Goal: Obtain resource: Obtain resource

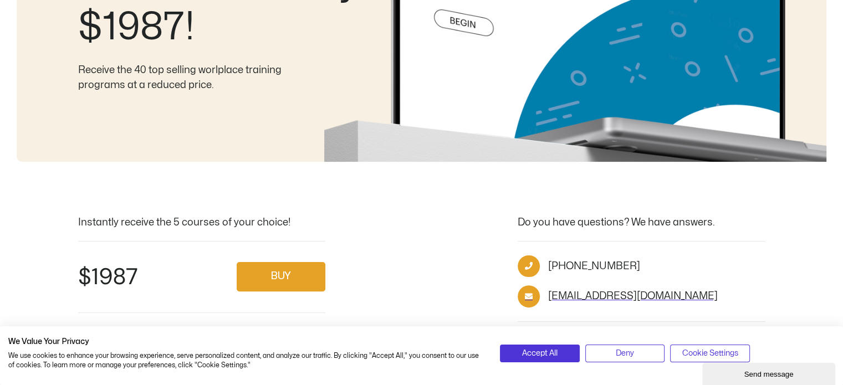
scroll to position [249, 0]
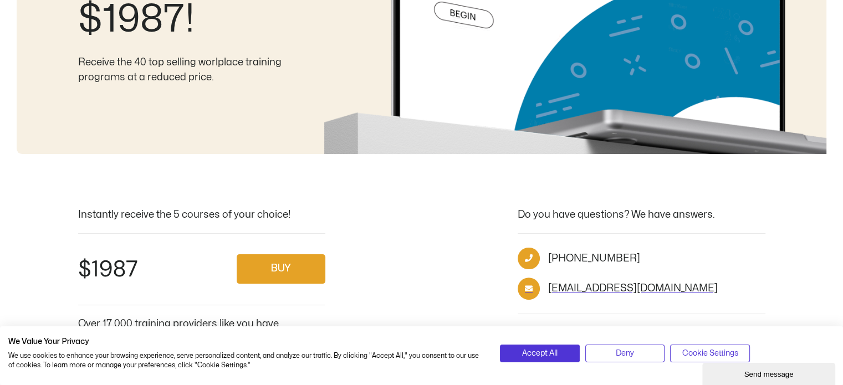
click at [617, 341] on div "Accept All Deny Cookie Settings" at bounding box center [667, 356] width 351 height 38
click at [617, 351] on span "Deny" at bounding box center [625, 354] width 18 height 12
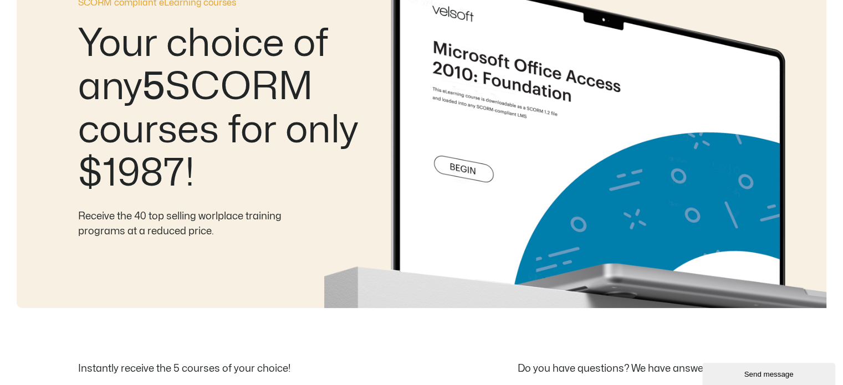
scroll to position [0, 0]
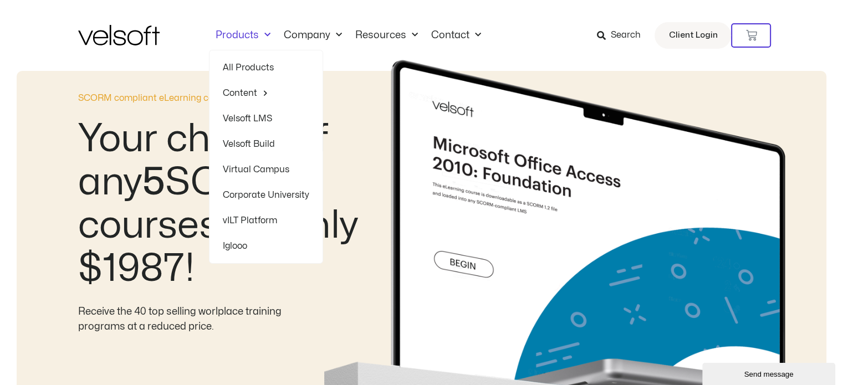
click at [239, 69] on link "All Products" at bounding box center [266, 67] width 86 height 25
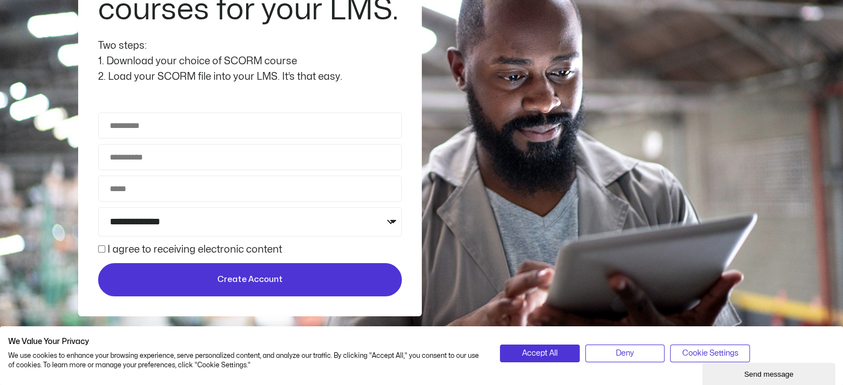
scroll to position [197, 0]
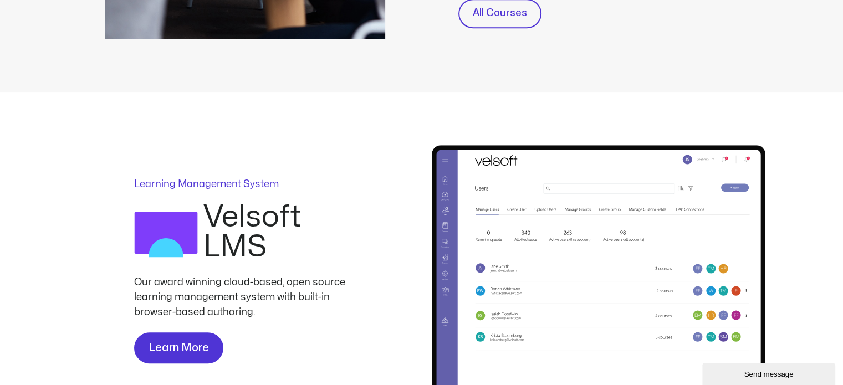
scroll to position [607, 0]
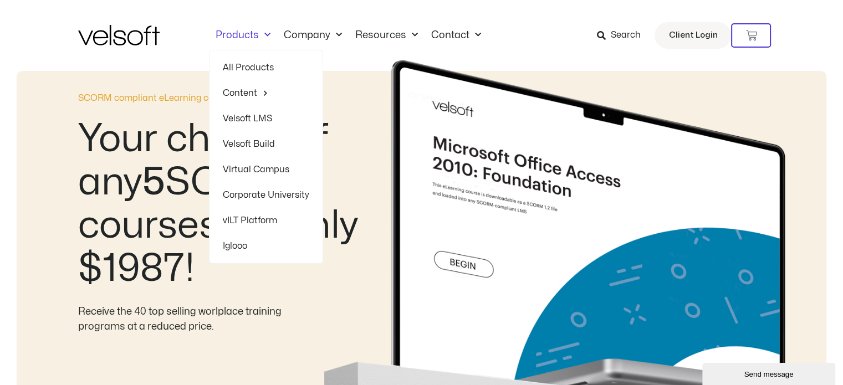
click at [247, 62] on link "All Products" at bounding box center [266, 67] width 86 height 25
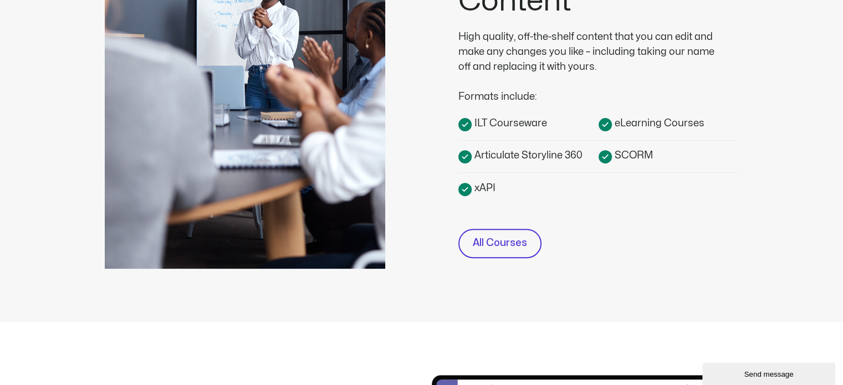
scroll to position [390, 0]
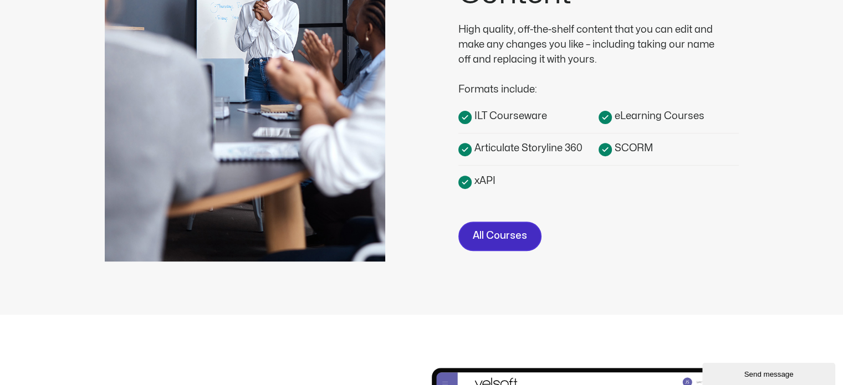
click at [495, 232] on span "All Courses" at bounding box center [500, 236] width 54 height 16
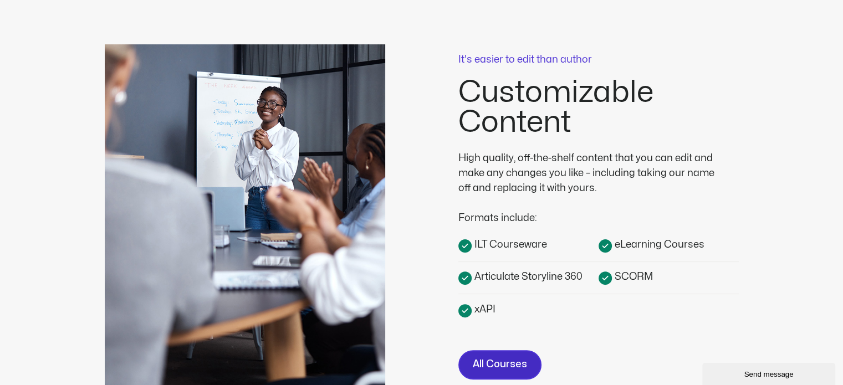
scroll to position [261, 0]
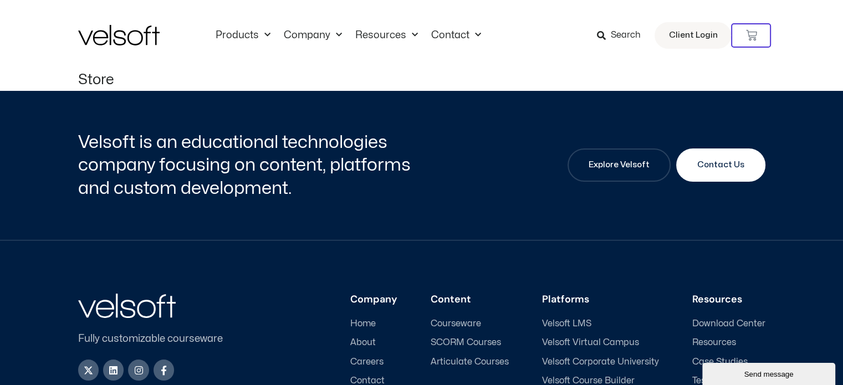
scroll to position [151, 0]
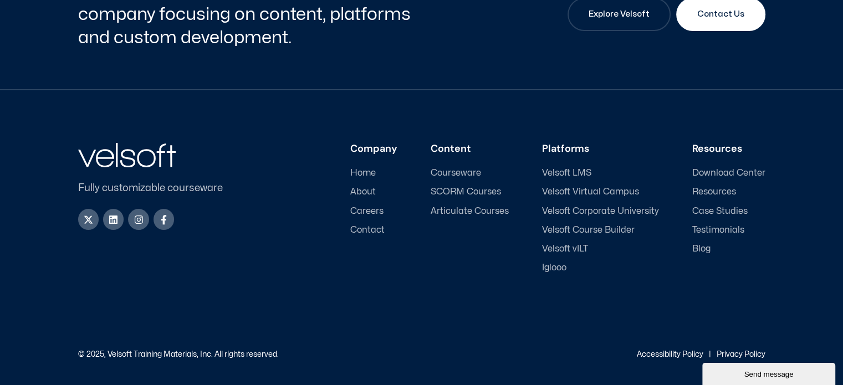
click at [473, 190] on span "SCORM Courses" at bounding box center [466, 192] width 70 height 11
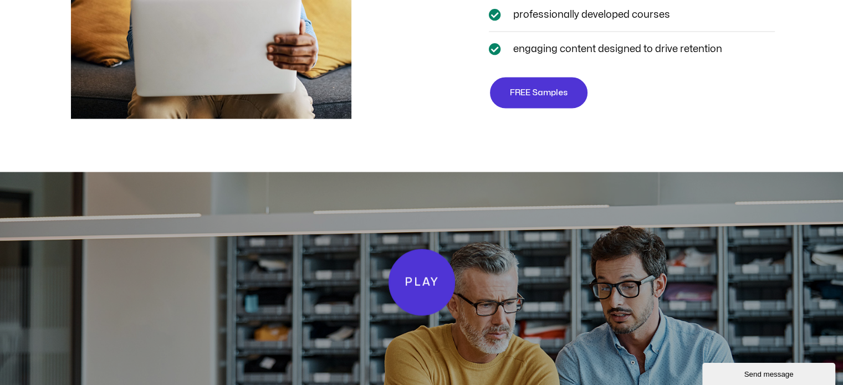
scroll to position [2134, 0]
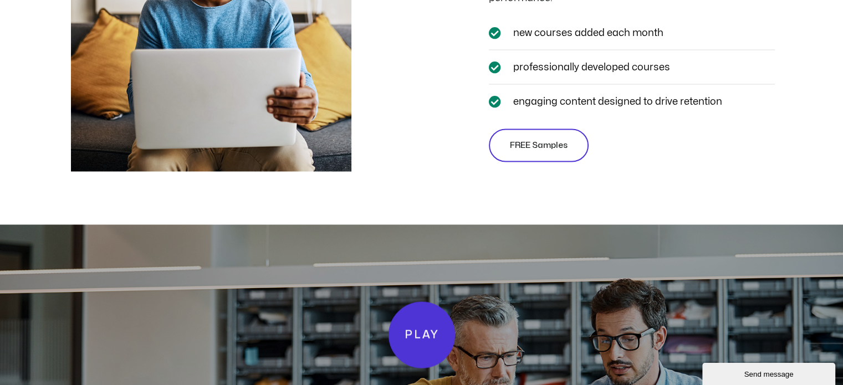
click at [502, 161] on link "FREE Samples" at bounding box center [539, 145] width 100 height 33
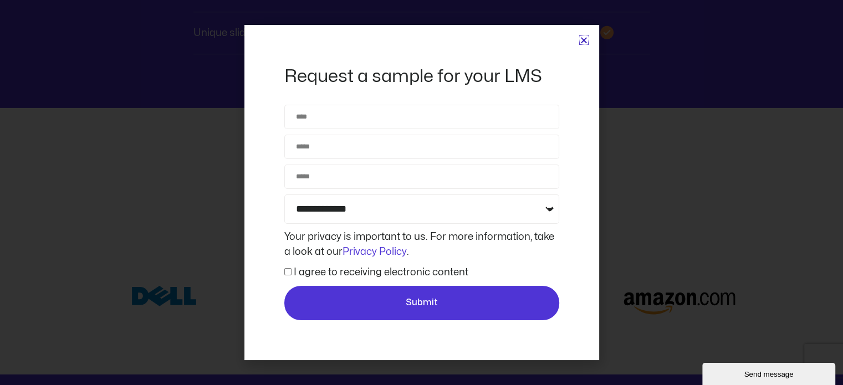
scroll to position [4227, 0]
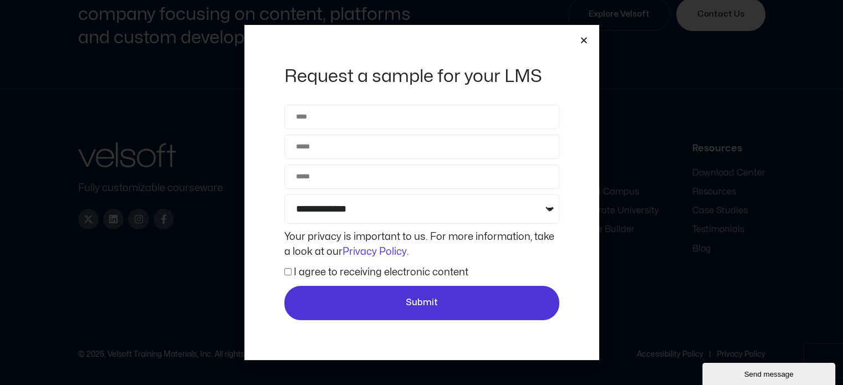
click at [589, 40] on div "**********" at bounding box center [421, 192] width 355 height 335
click at [583, 40] on icon "Close" at bounding box center [584, 40] width 8 height 8
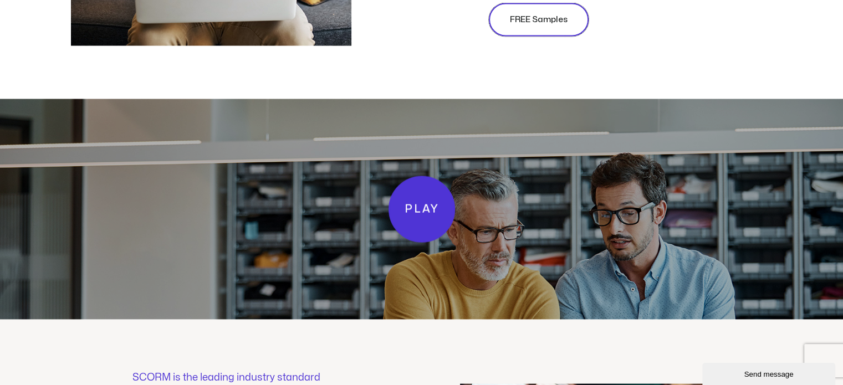
scroll to position [2261, 0]
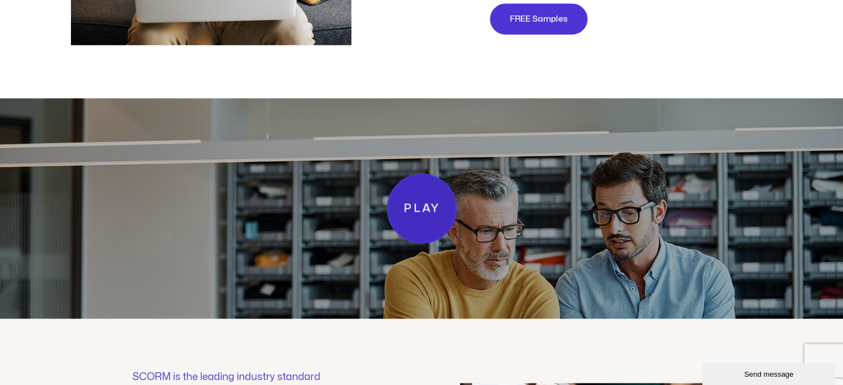
click at [429, 215] on span "Play" at bounding box center [421, 209] width 37 height 19
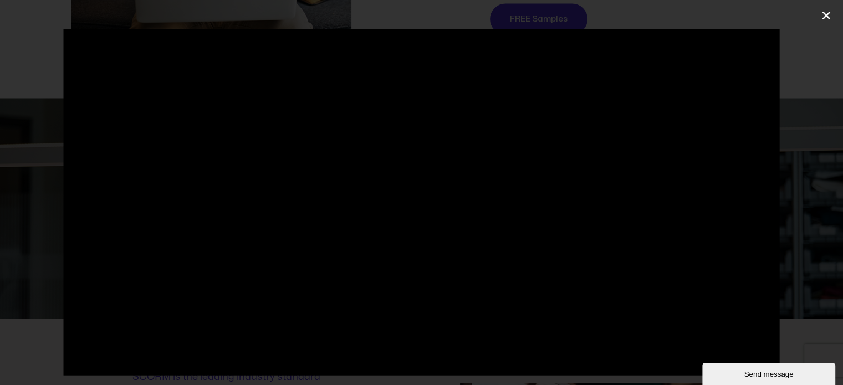
click at [824, 15] on icon "Close (Esc)" at bounding box center [826, 15] width 11 height 11
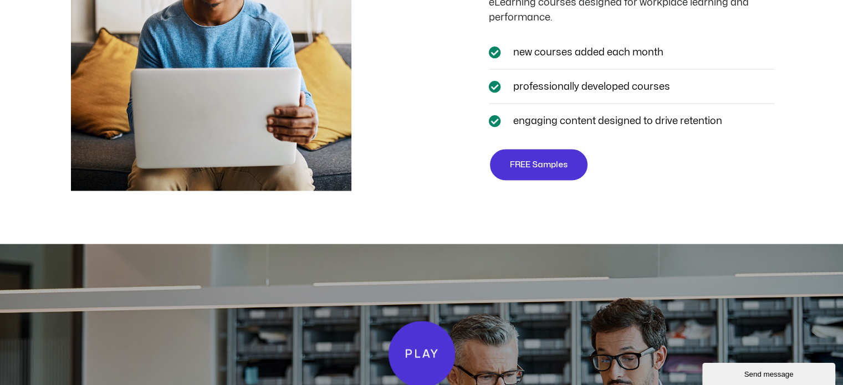
scroll to position [2112, 0]
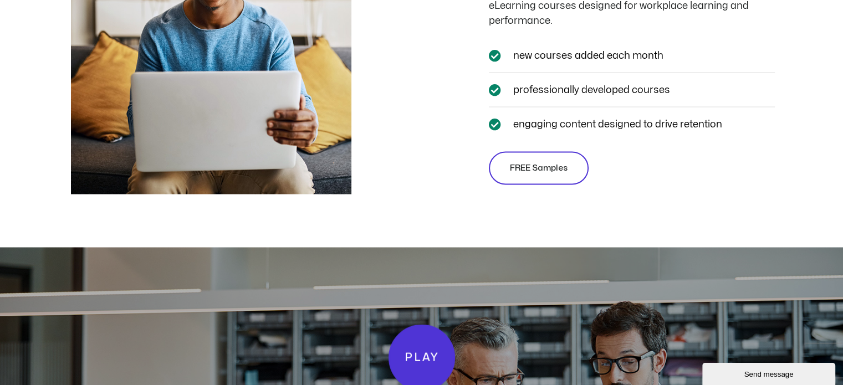
click at [511, 175] on span "FREE Samples" at bounding box center [539, 168] width 58 height 13
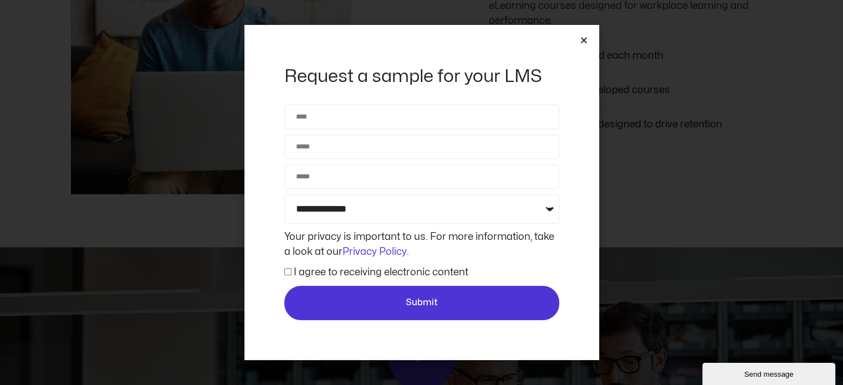
click at [408, 231] on div "Your privacy is important to us. For more information, take a look at our Priva…" at bounding box center [422, 244] width 280 height 30
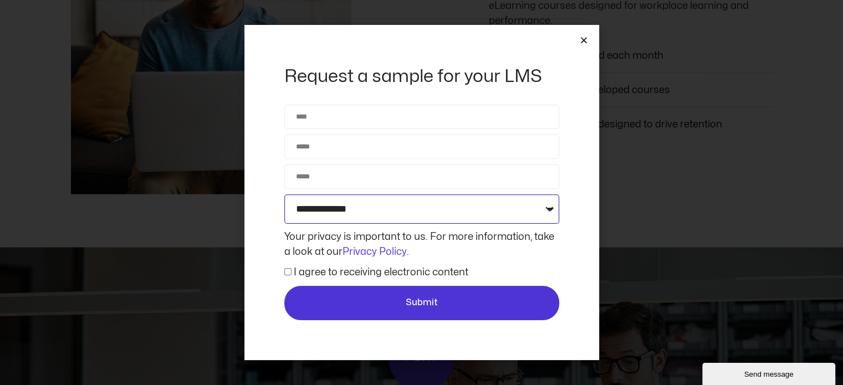
click at [412, 221] on select "**********" at bounding box center [421, 209] width 275 height 29
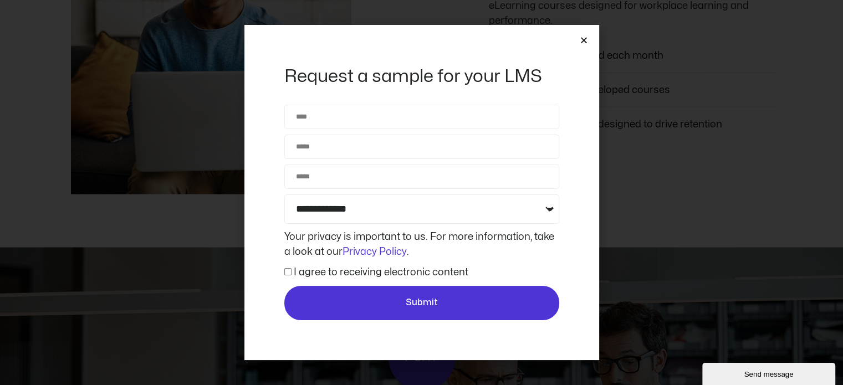
click at [584, 35] on div "**********" at bounding box center [421, 192] width 355 height 335
click at [585, 42] on icon "Close" at bounding box center [584, 40] width 8 height 8
